Goal: Entertainment & Leisure: Consume media (video, audio)

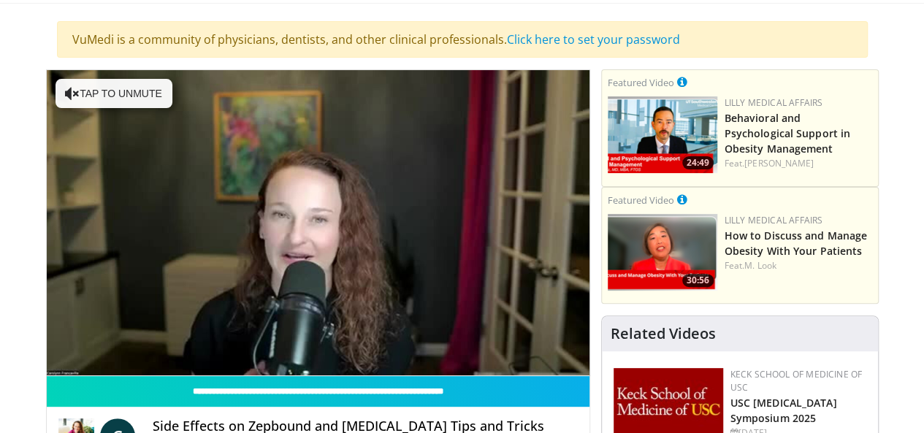
scroll to position [117, 0]
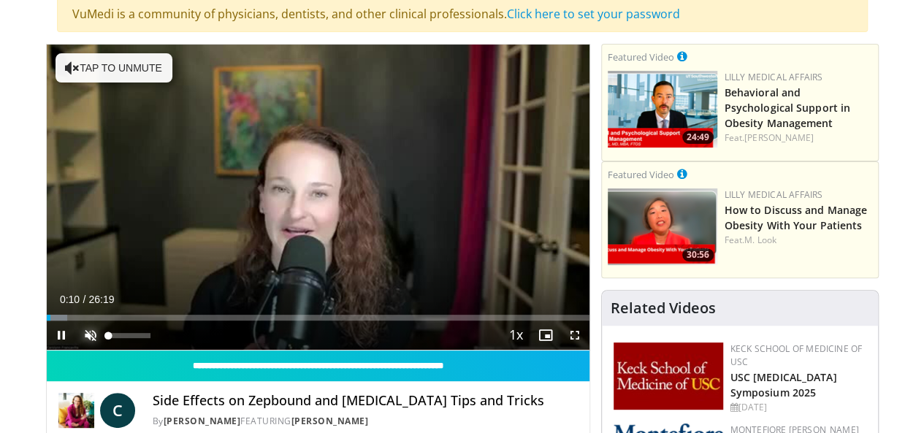
click at [76, 350] on span "Video Player" at bounding box center [90, 335] width 29 height 29
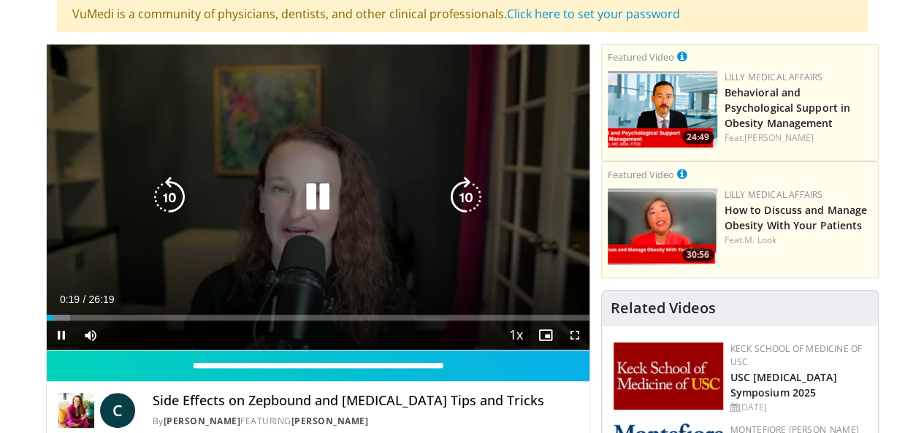
click at [263, 252] on div "10 seconds Tap to unmute" at bounding box center [318, 197] width 543 height 305
click at [304, 202] on icon "Video Player" at bounding box center [317, 197] width 41 height 41
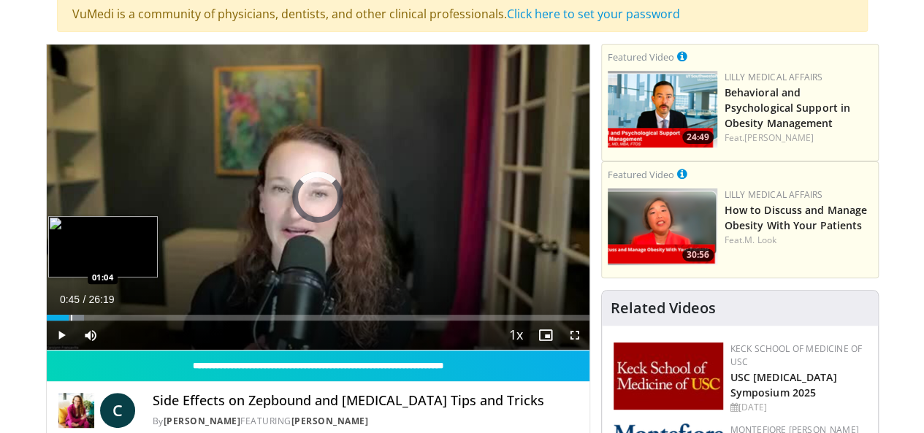
click at [71, 321] on div "Progress Bar" at bounding box center [71, 318] width 1 height 6
